Goal: Task Accomplishment & Management: Use online tool/utility

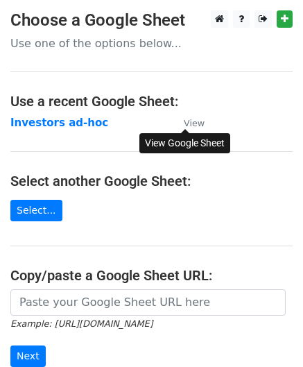
click at [188, 121] on small "View" at bounding box center [194, 123] width 21 height 10
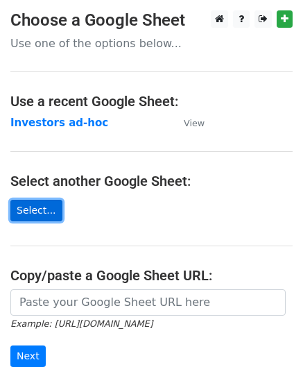
scroll to position [182, 0]
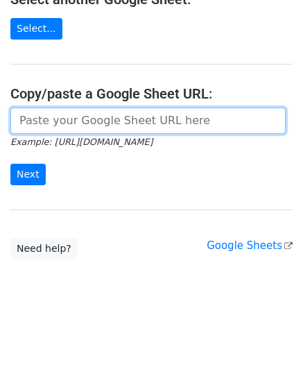
click at [42, 121] on input "url" at bounding box center [147, 120] width 275 height 26
paste input "[URL][DOMAIN_NAME]"
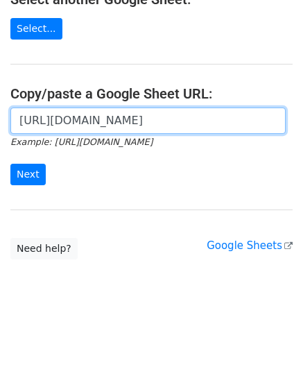
scroll to position [0, 446]
type input "[URL][DOMAIN_NAME]"
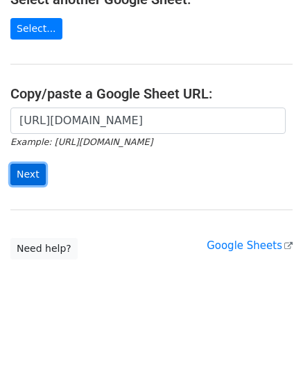
click at [30, 174] on input "Next" at bounding box center [27, 174] width 35 height 21
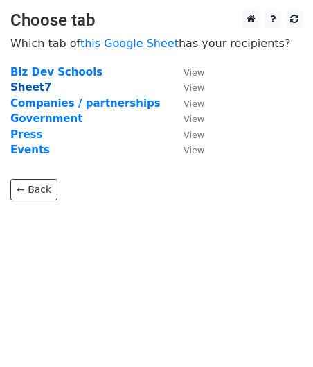
click at [37, 88] on strong "Sheet7" at bounding box center [30, 87] width 41 height 12
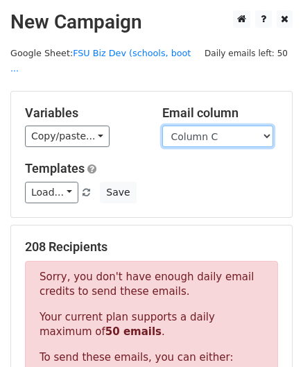
click at [209, 125] on select "Column A Column B Column C Column D Column E Column F" at bounding box center [217, 135] width 111 height 21
click at [162, 125] on select "Column A Column B Column C Column D Column E Column F" at bounding box center [217, 135] width 111 height 21
click at [231, 131] on select "Column A Column B Column C Column D Column E Column F" at bounding box center [217, 135] width 111 height 21
click at [195, 125] on select "Column A Column B Column C Column D Column E Column F" at bounding box center [217, 135] width 111 height 21
click at [162, 125] on select "Column A Column B Column C Column D Column E Column F" at bounding box center [217, 135] width 111 height 21
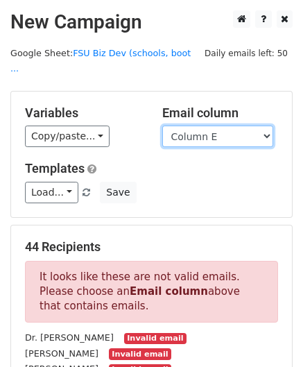
click at [212, 128] on select "Column A Column B Column C Column D Column E Column F" at bounding box center [217, 135] width 111 height 21
select select "Column F"
click at [162, 125] on select "Column A Column B Column C Column D Column E Column F" at bounding box center [217, 135] width 111 height 21
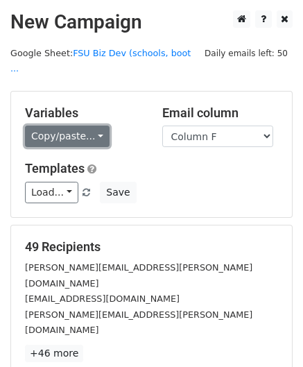
click at [85, 125] on link "Copy/paste..." at bounding box center [67, 135] width 85 height 21
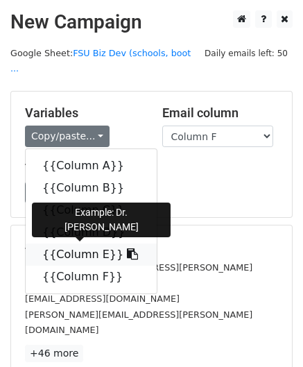
click at [127, 248] on icon at bounding box center [132, 253] width 11 height 11
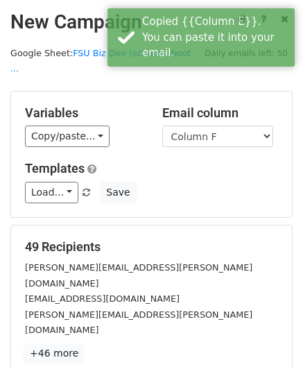
click at [56, 344] on link "+46 more" at bounding box center [54, 352] width 58 height 17
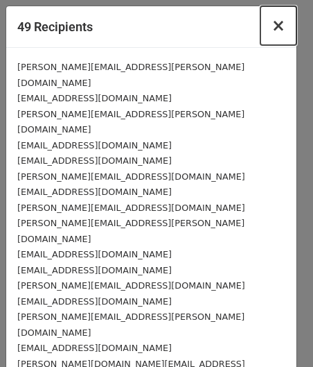
click at [272, 27] on span "×" at bounding box center [279, 25] width 14 height 19
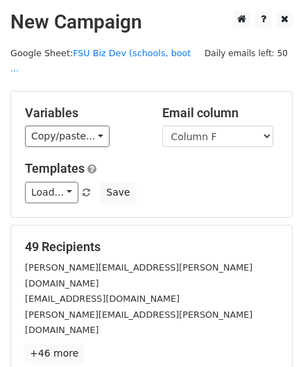
scroll to position [169, 0]
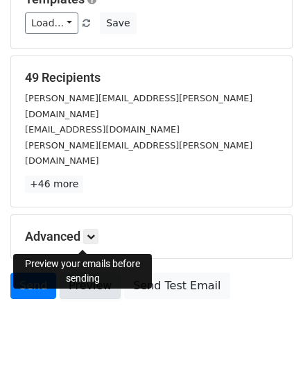
click at [83, 272] on link "Preview" at bounding box center [90, 285] width 61 height 26
click at [89, 272] on link "Preview" at bounding box center [90, 285] width 61 height 26
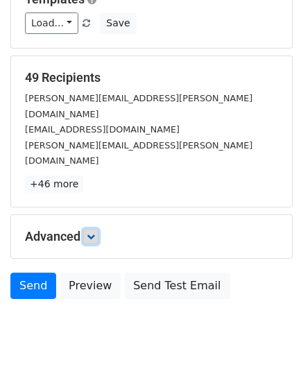
click at [94, 232] on icon at bounding box center [91, 236] width 8 height 8
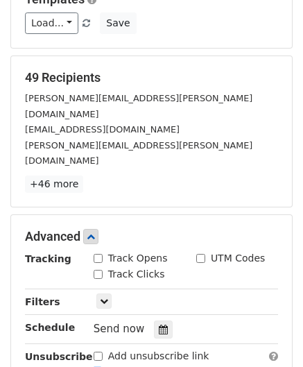
click at [100, 251] on div "Track Opens" at bounding box center [131, 258] width 74 height 15
click at [100, 254] on input "Track Opens" at bounding box center [98, 258] width 9 height 9
checkbox input "true"
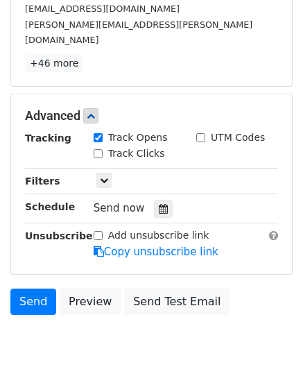
scroll to position [304, 0]
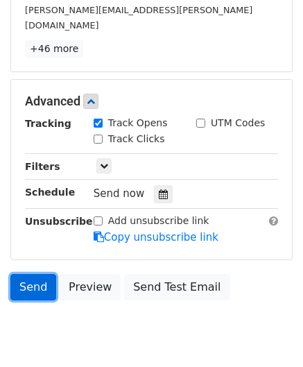
click at [51, 274] on link "Send" at bounding box center [33, 287] width 46 height 26
